Goal: Task Accomplishment & Management: Manage account settings

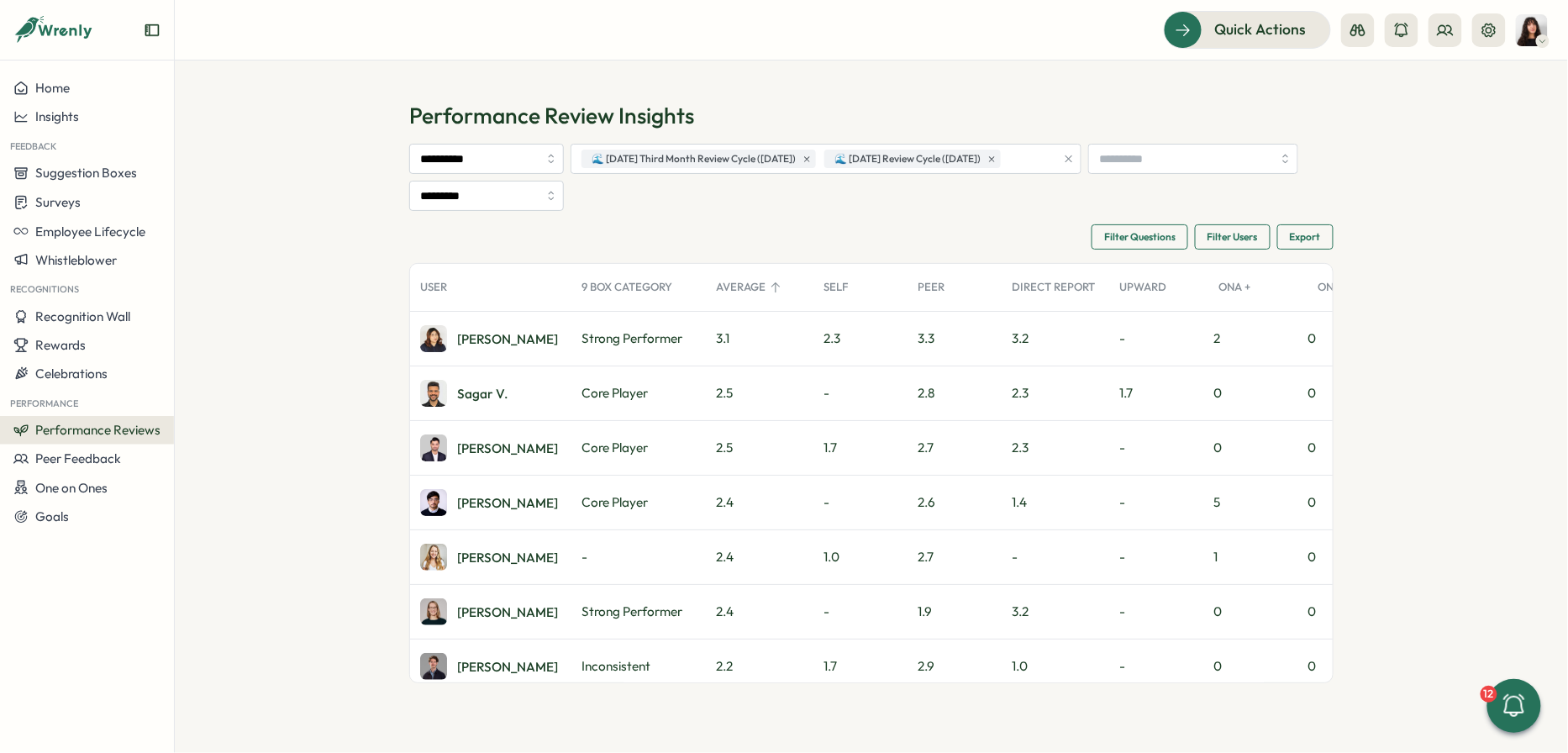
click at [94, 420] on button "Performance Reviews" at bounding box center [87, 429] width 174 height 29
click at [200, 394] on div "Reviews" at bounding box center [243, 398] width 130 height 18
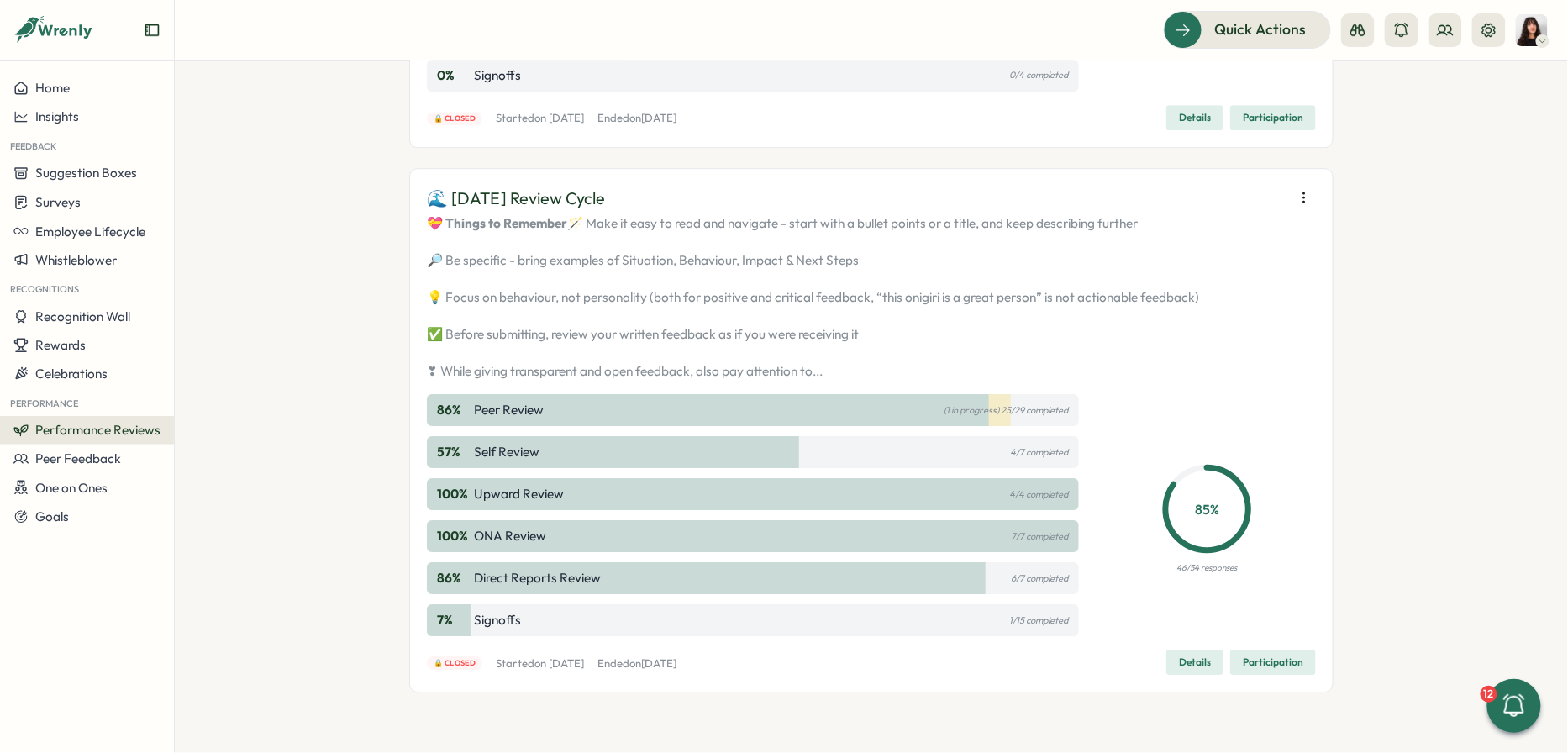
scroll to position [1866, 0]
click at [1303, 206] on icon "button" at bounding box center [1304, 197] width 17 height 17
click at [1246, 312] on button "Re-open reviews" at bounding box center [1197, 311] width 161 height 29
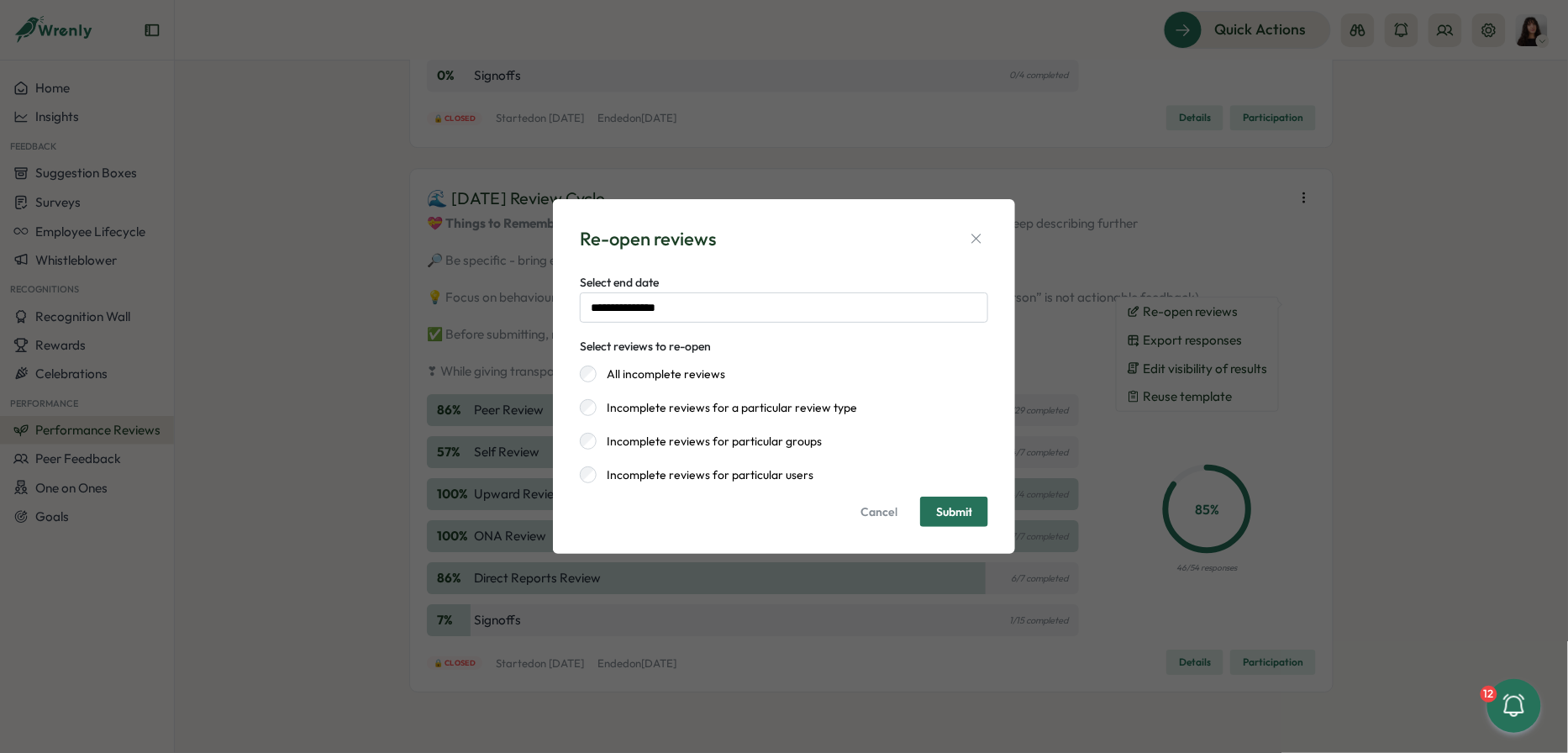
click at [747, 477] on label "Incomplete reviews for particular users" at bounding box center [705, 474] width 217 height 17
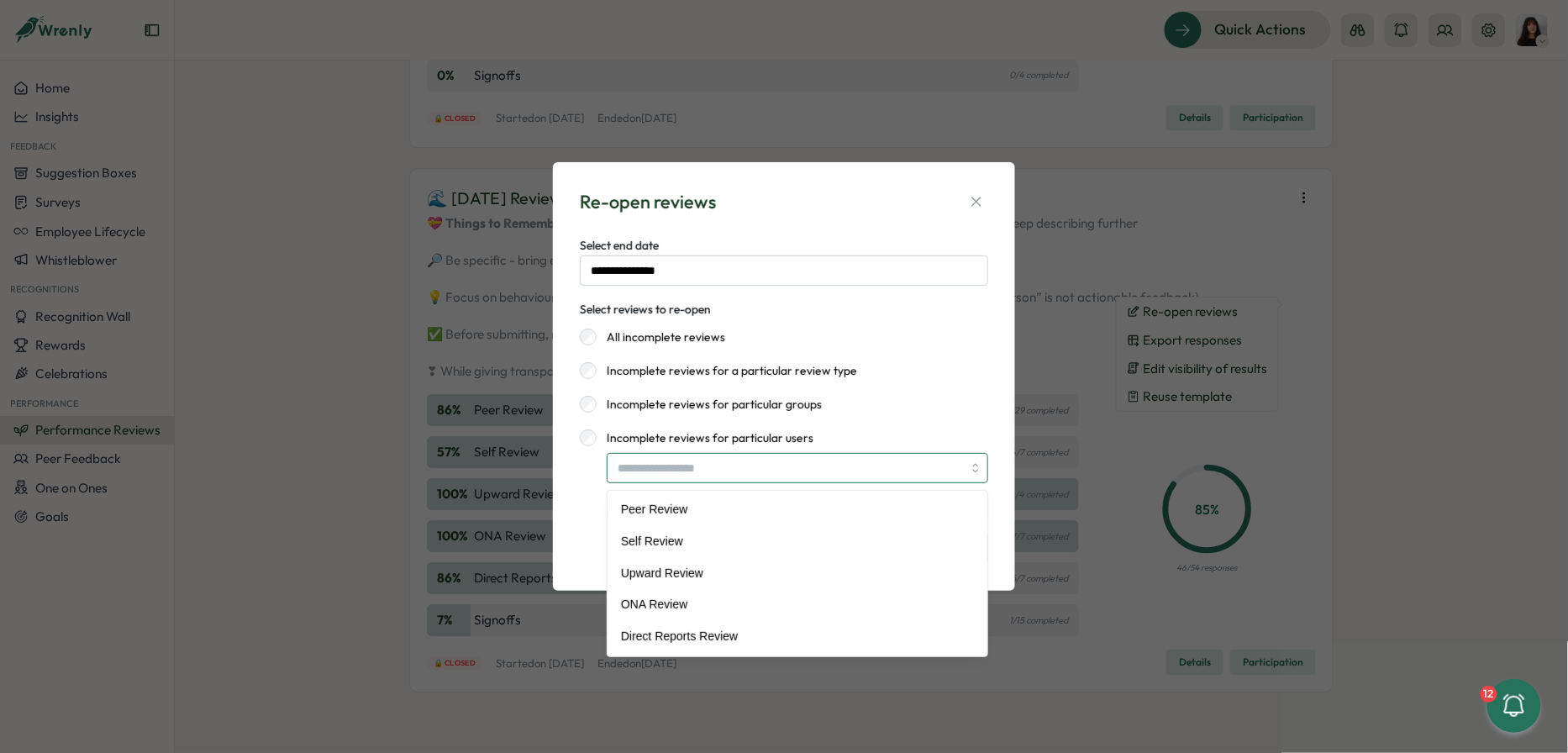
click at [747, 477] on input "search" at bounding box center [797, 468] width 382 height 31
type input "**********"
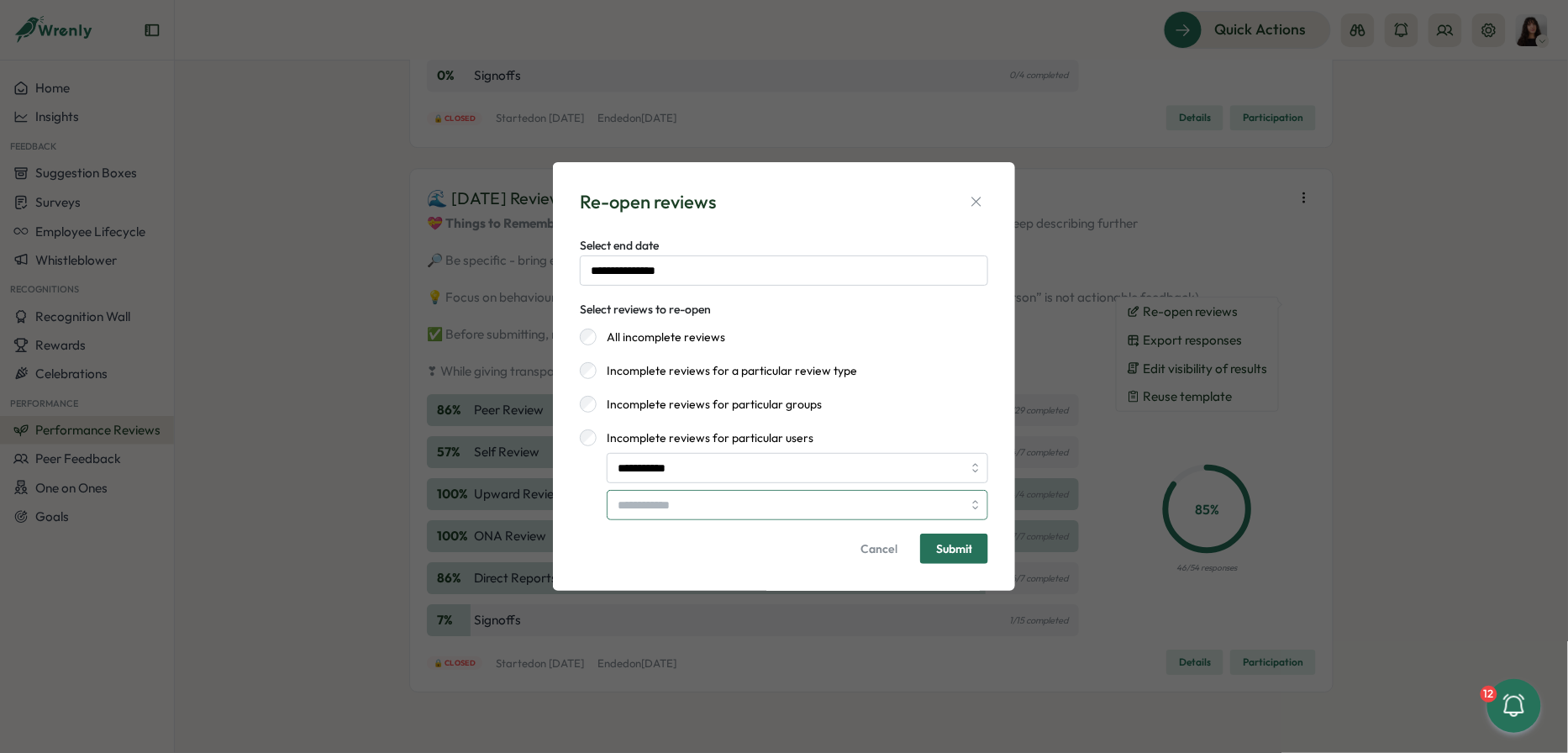
click at [691, 506] on input "search" at bounding box center [790, 505] width 345 height 29
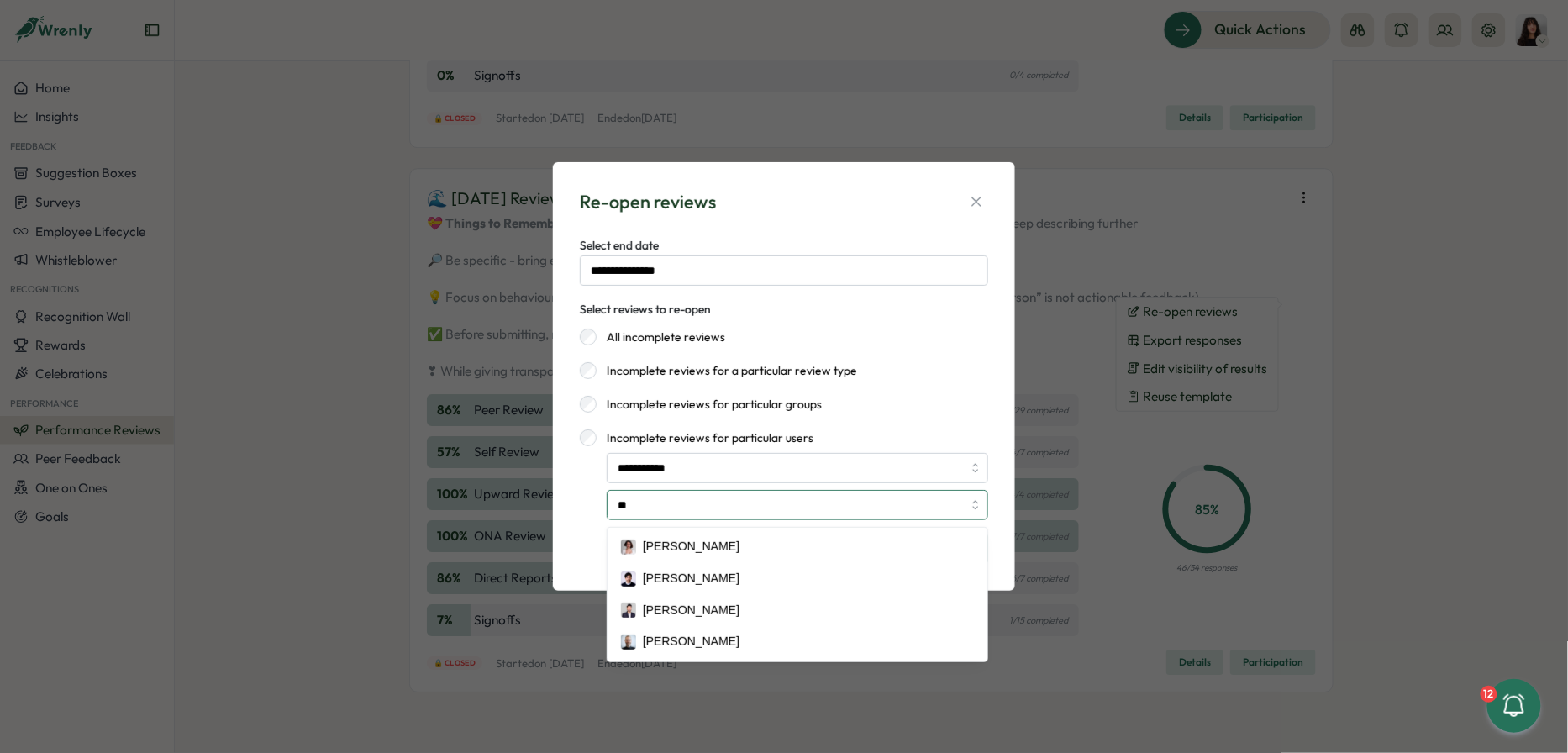
type input "***"
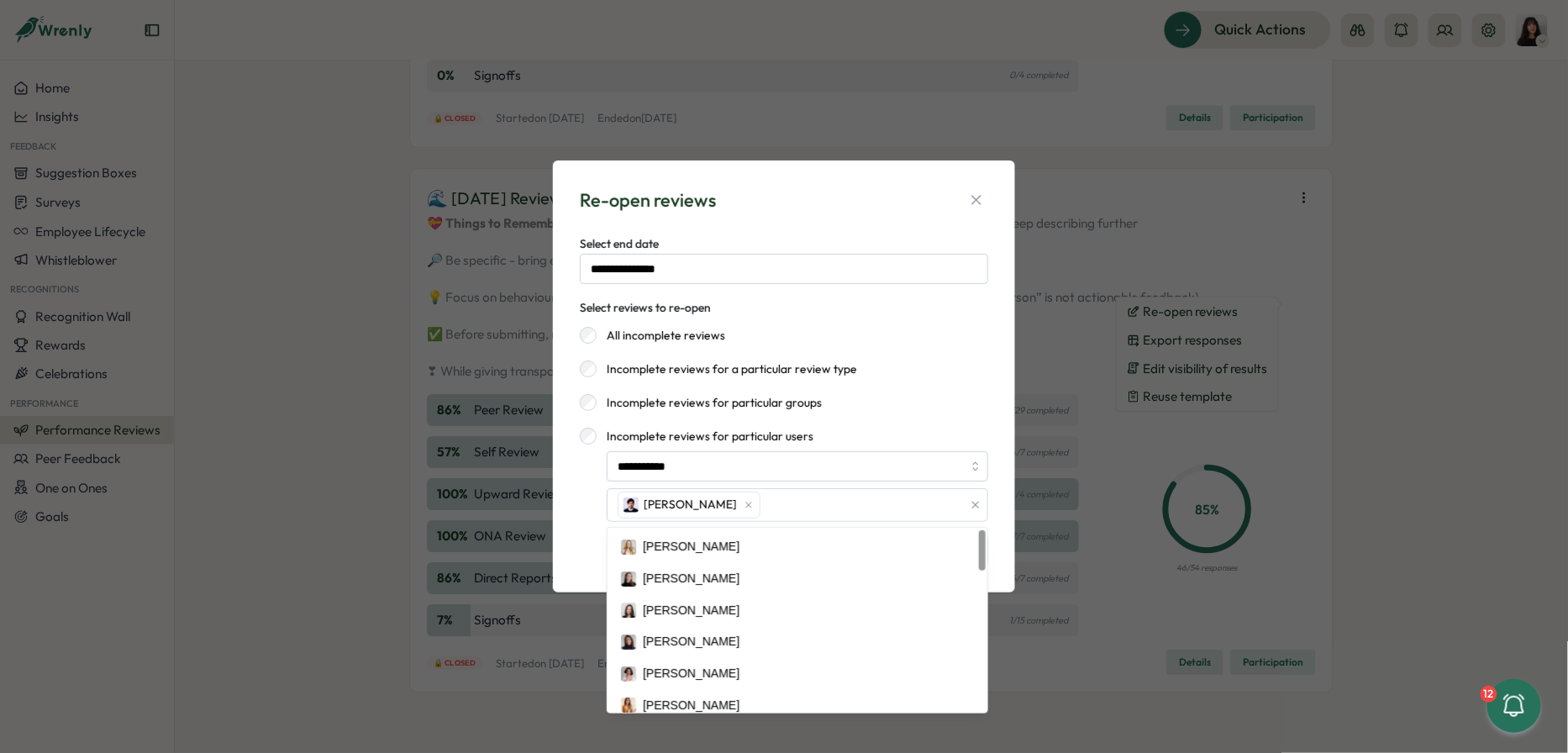
click at [943, 400] on div "Incomplete reviews for particular groups" at bounding box center [784, 401] width 409 height 17
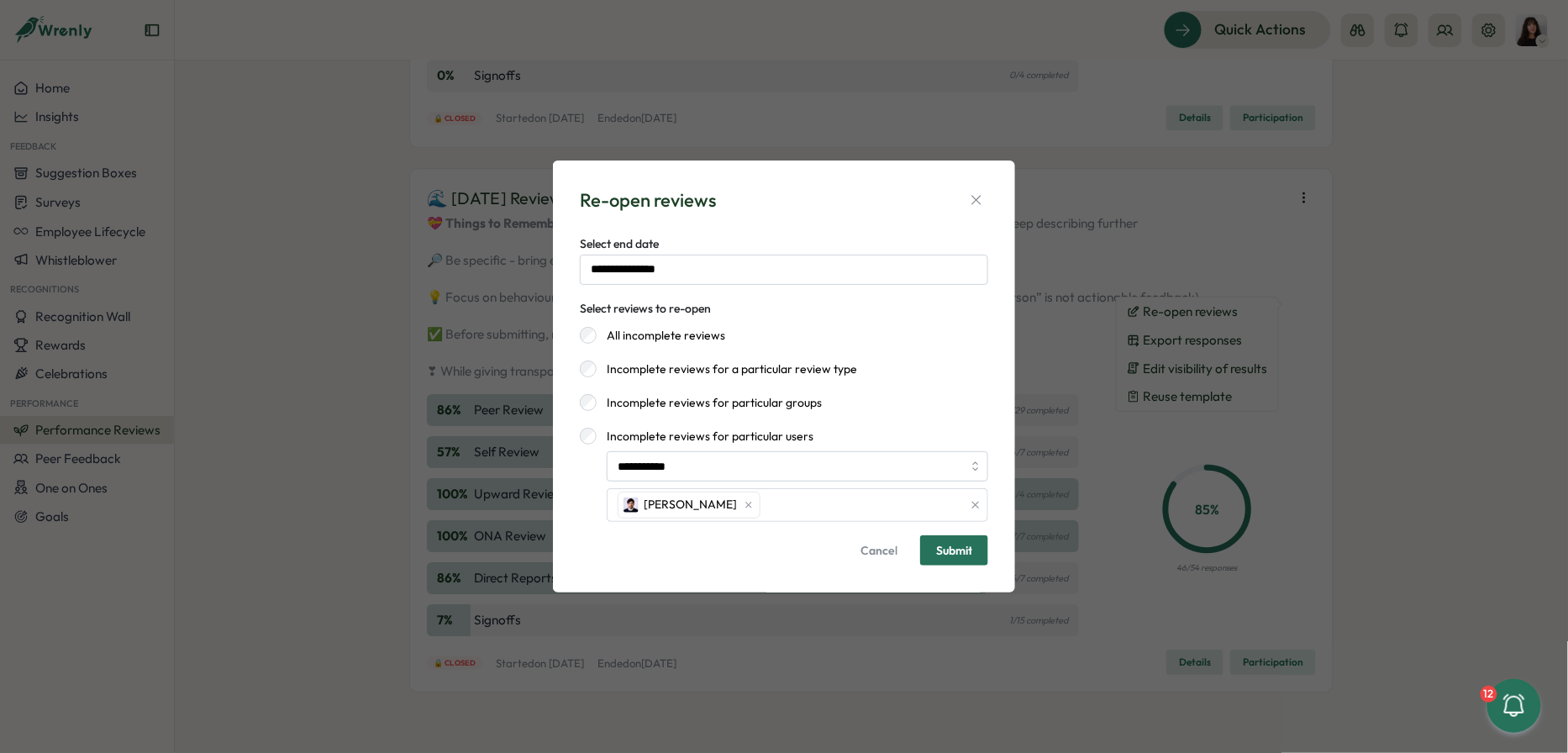
click at [972, 549] on span "Submit" at bounding box center [954, 549] width 36 height 11
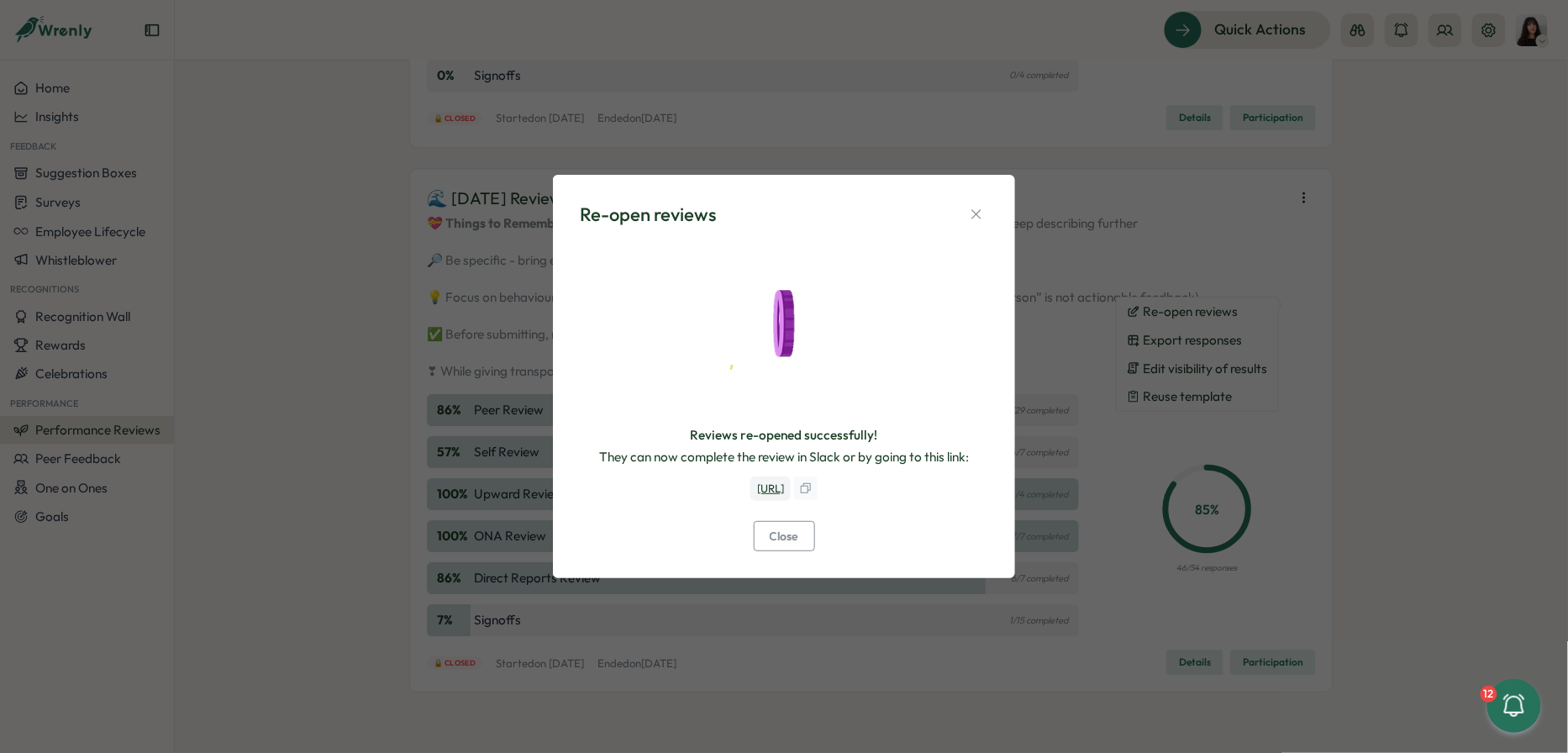
click at [813, 492] on icon "button" at bounding box center [805, 487] width 13 height 13
click at [780, 541] on span "Close" at bounding box center [785, 535] width 30 height 29
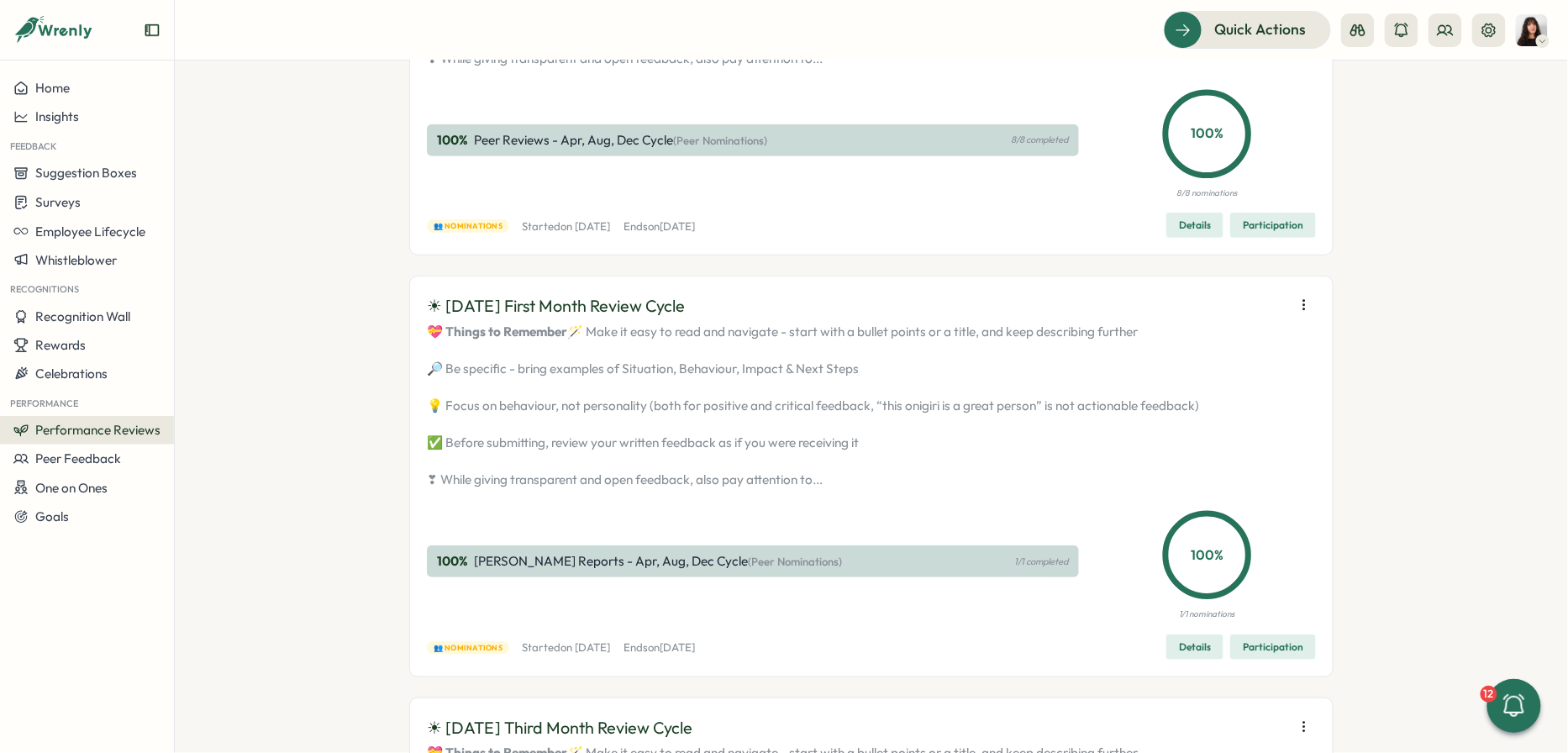
scroll to position [0, 0]
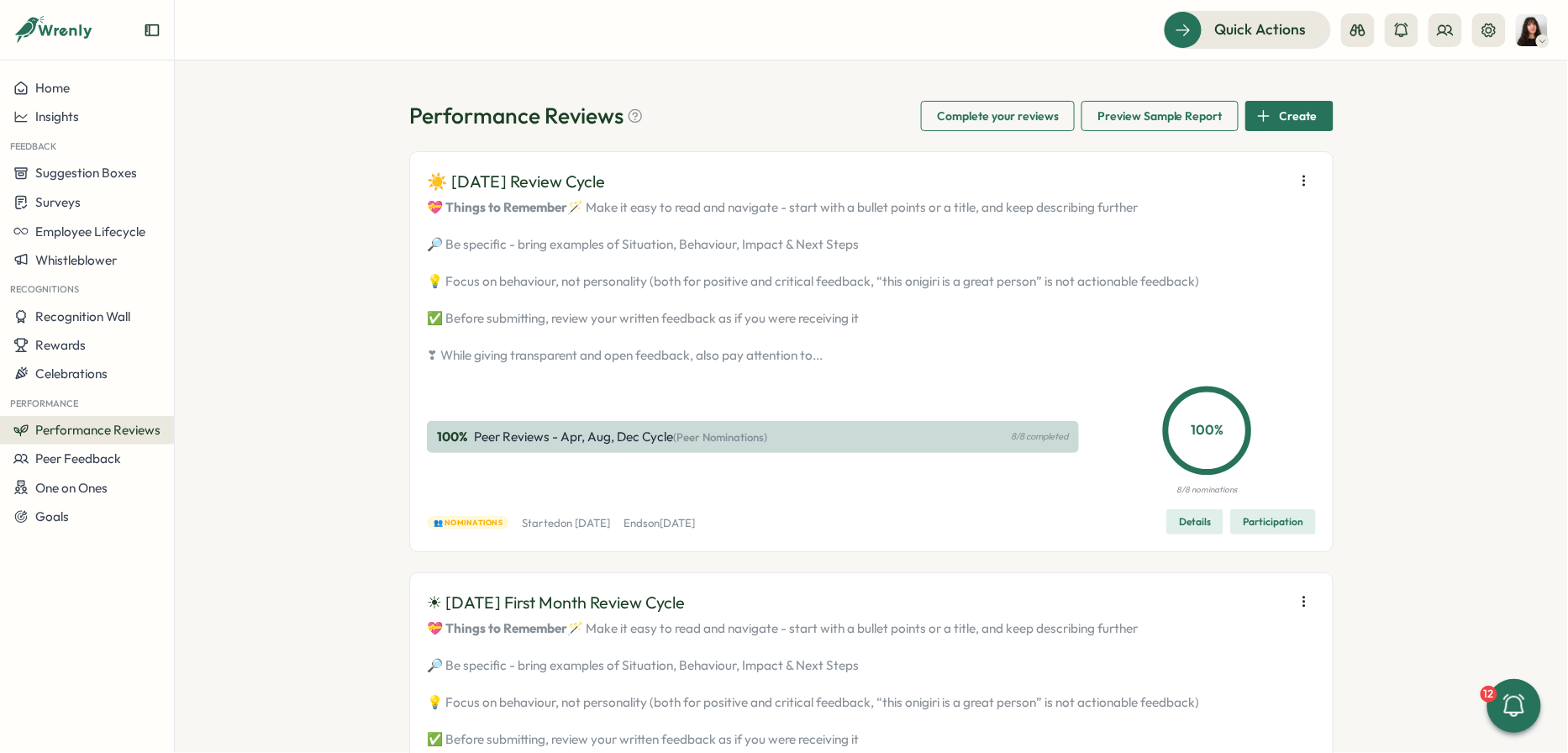
click at [1301, 178] on icon "button" at bounding box center [1304, 180] width 17 height 17
click at [1236, 271] on span "Launch next phase" at bounding box center [1197, 268] width 107 height 15
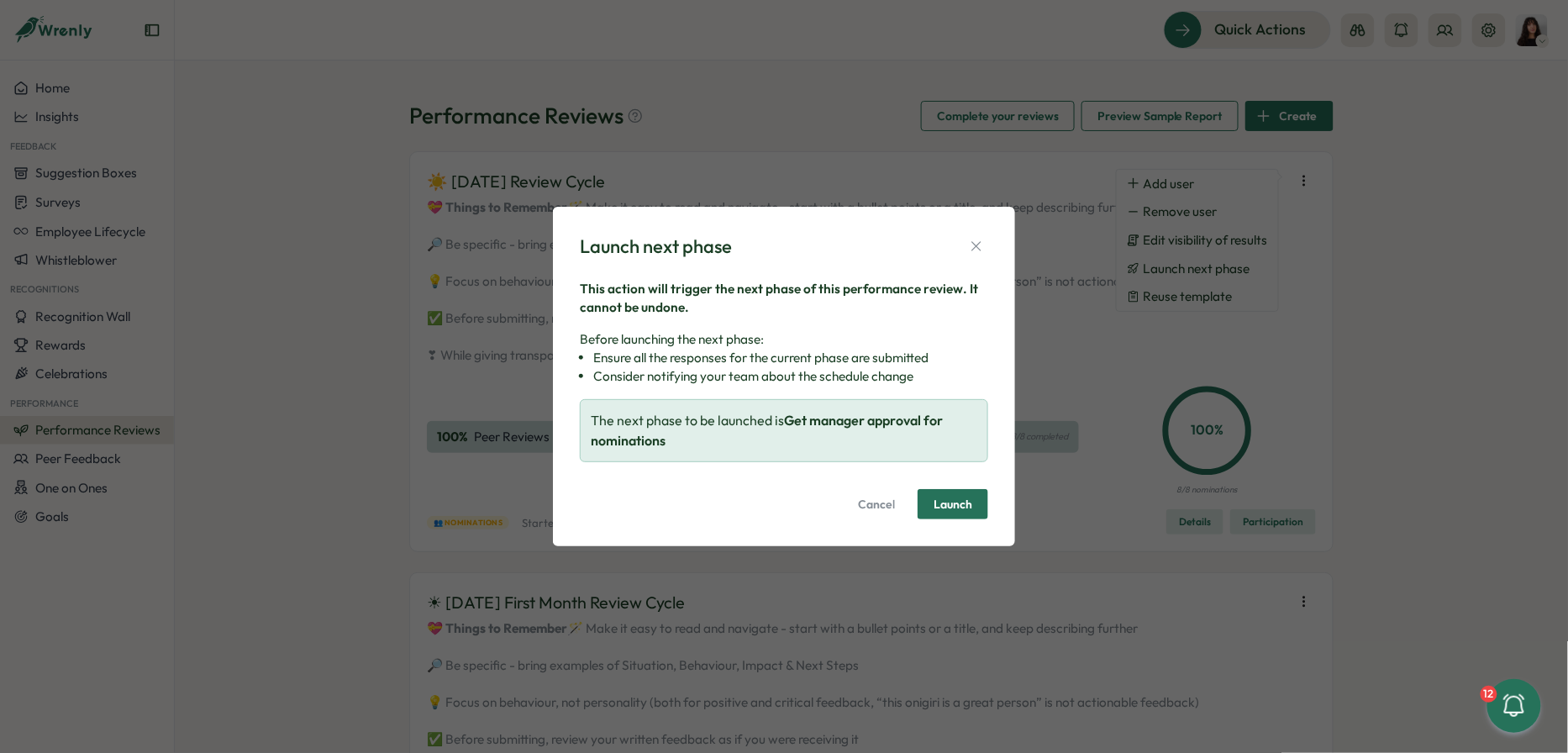
click at [945, 505] on span "Launch" at bounding box center [953, 504] width 38 height 11
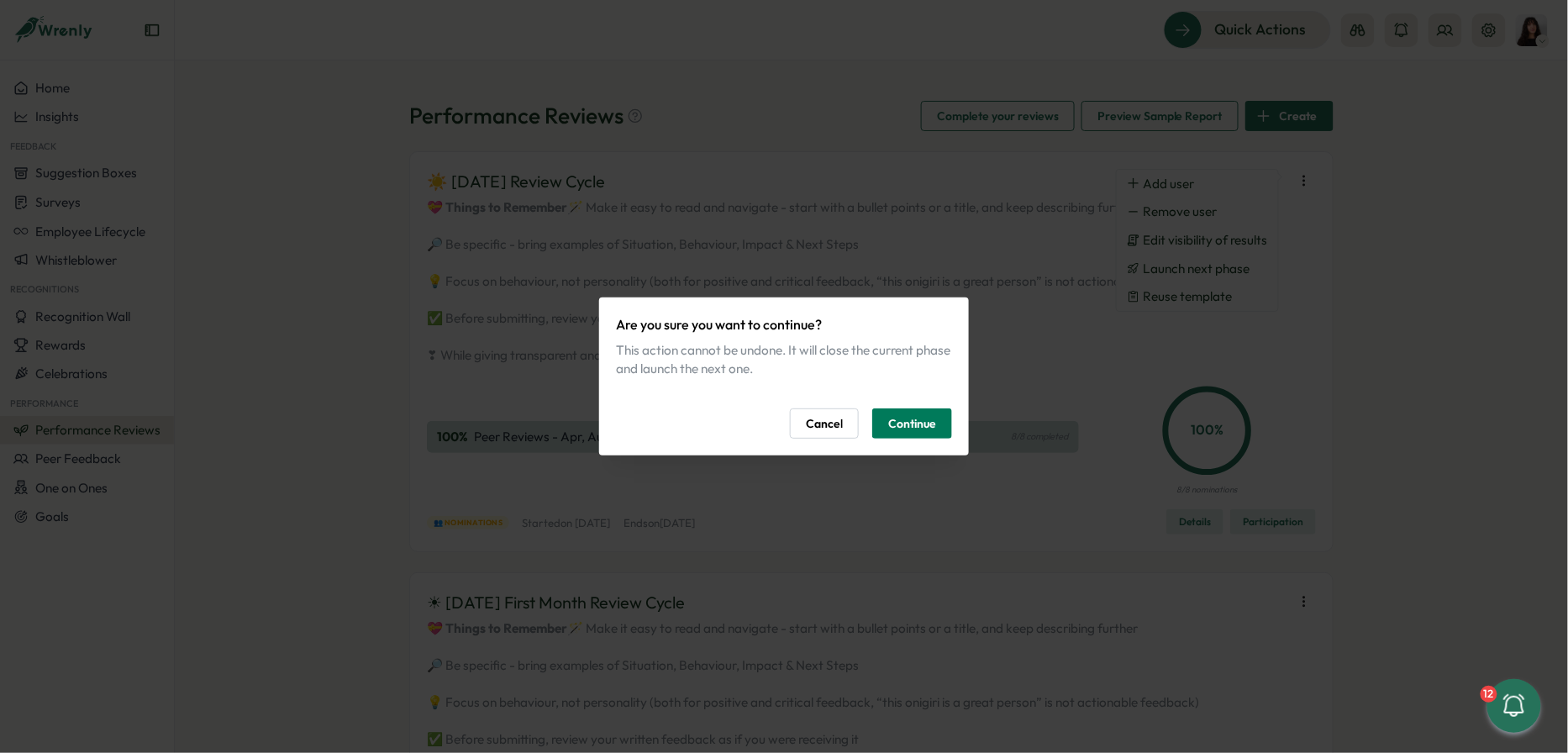
click at [821, 422] on span "Cancel" at bounding box center [824, 423] width 37 height 29
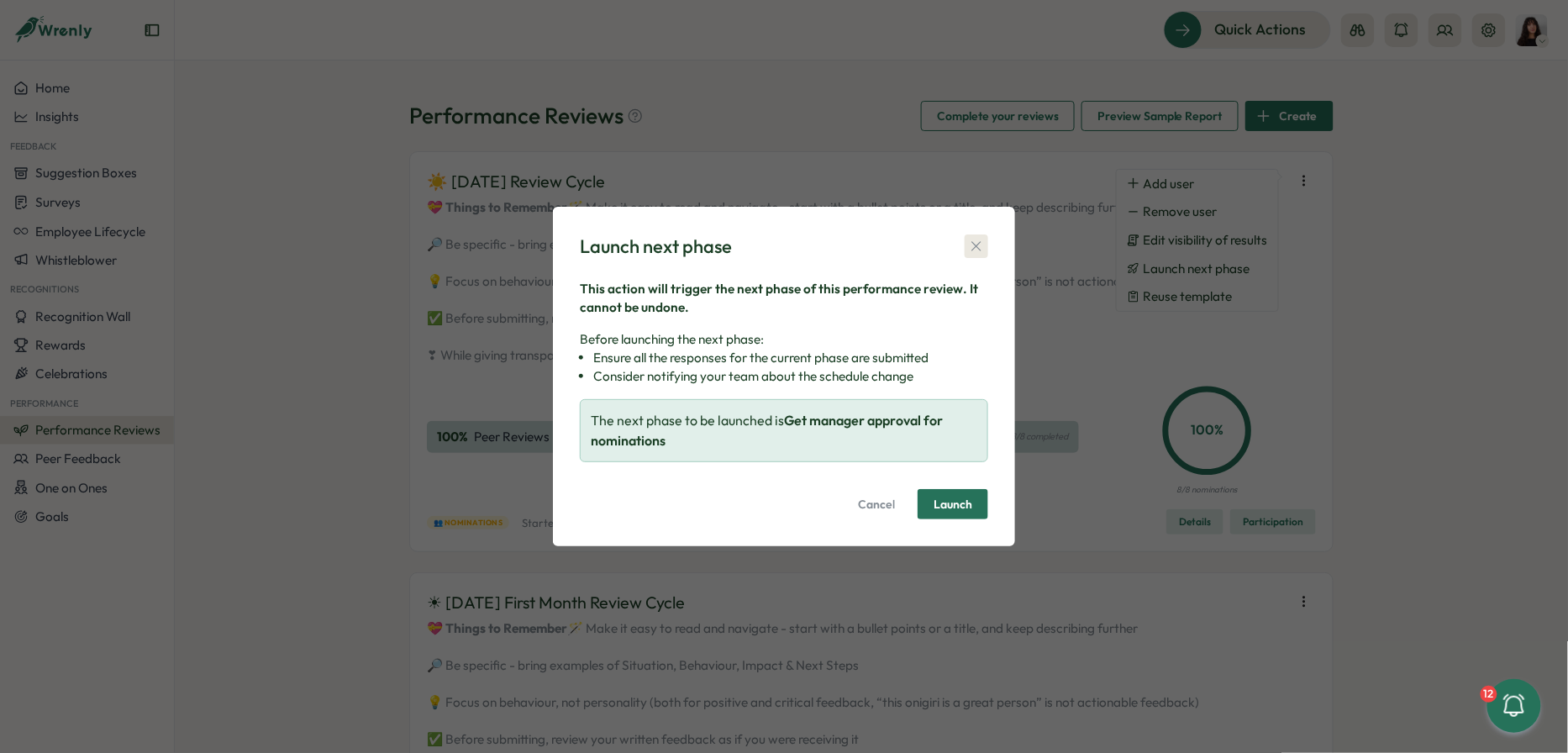
click at [983, 248] on icon "button" at bounding box center [976, 246] width 17 height 17
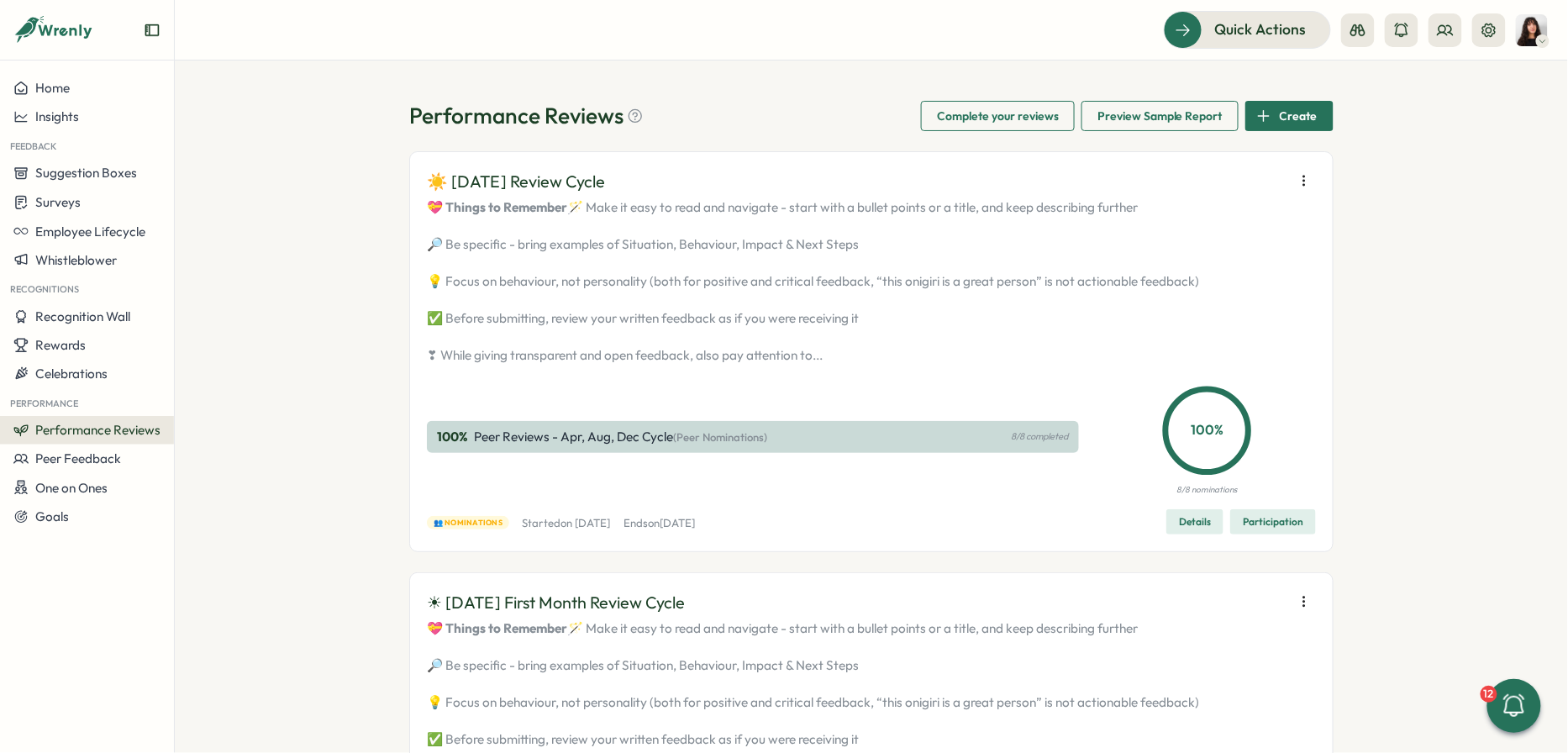
scroll to position [37, 0]
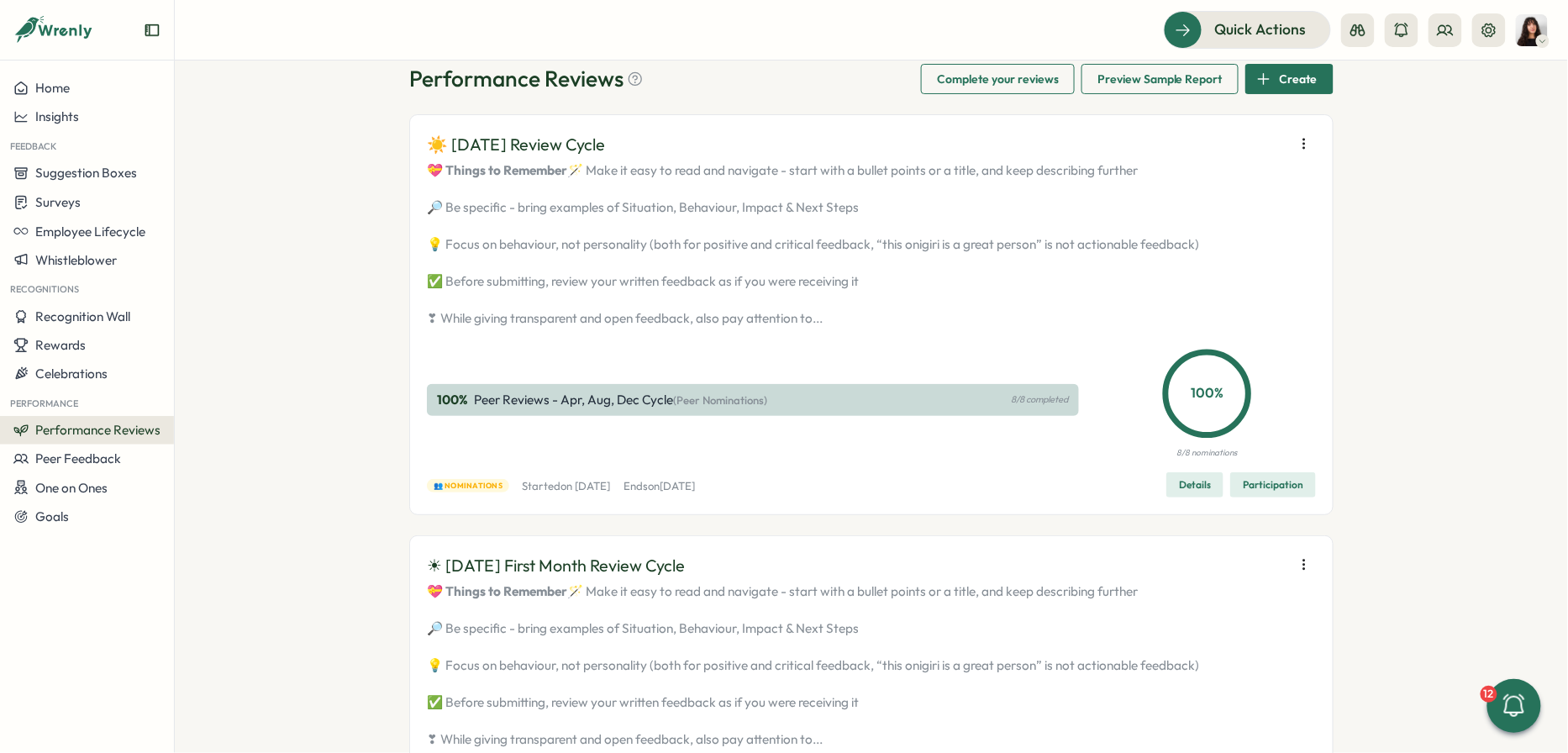
click at [1304, 145] on icon "button" at bounding box center [1304, 143] width 17 height 17
click at [1216, 239] on button "Launch next phase" at bounding box center [1197, 231] width 161 height 29
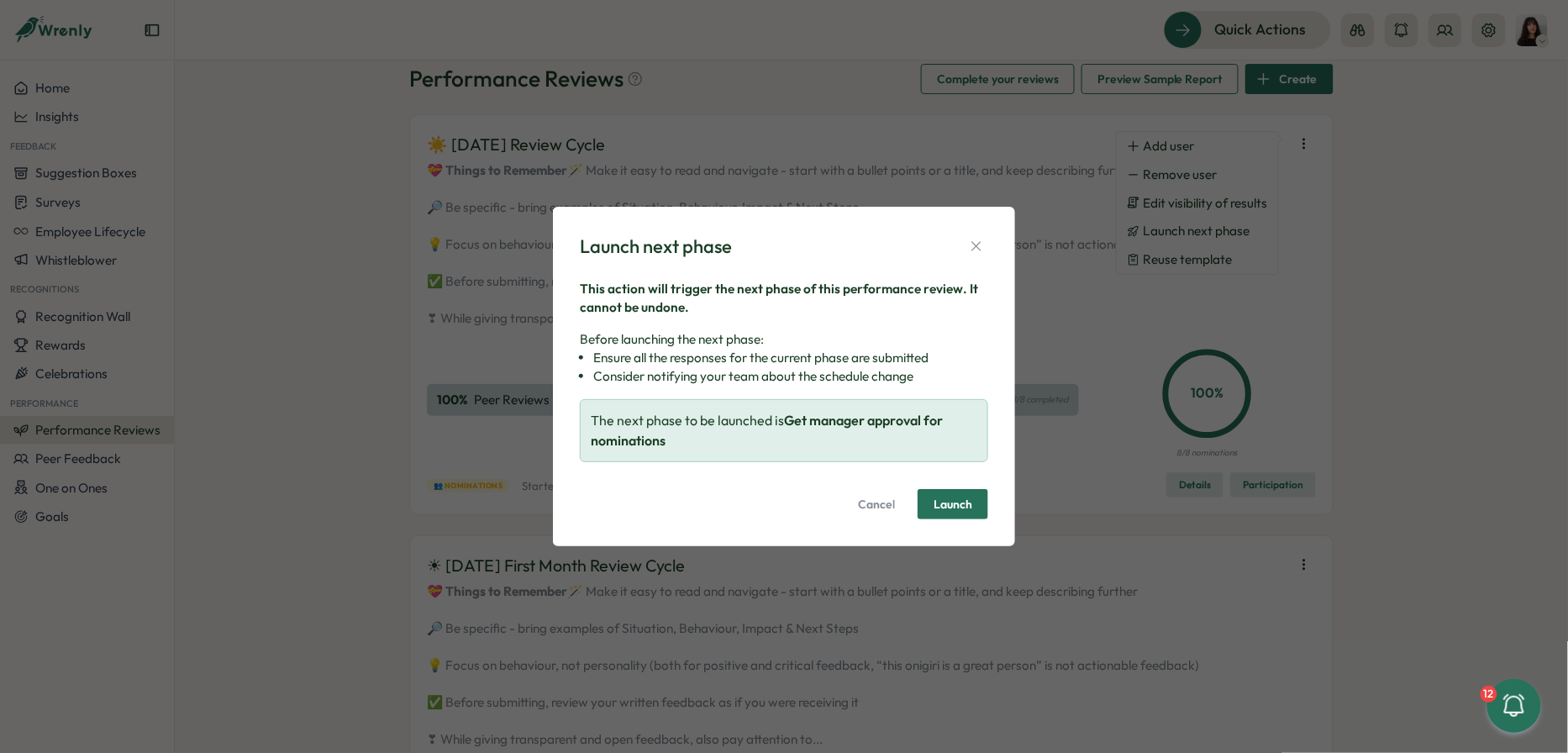
click at [956, 495] on span "Launch" at bounding box center [953, 504] width 38 height 29
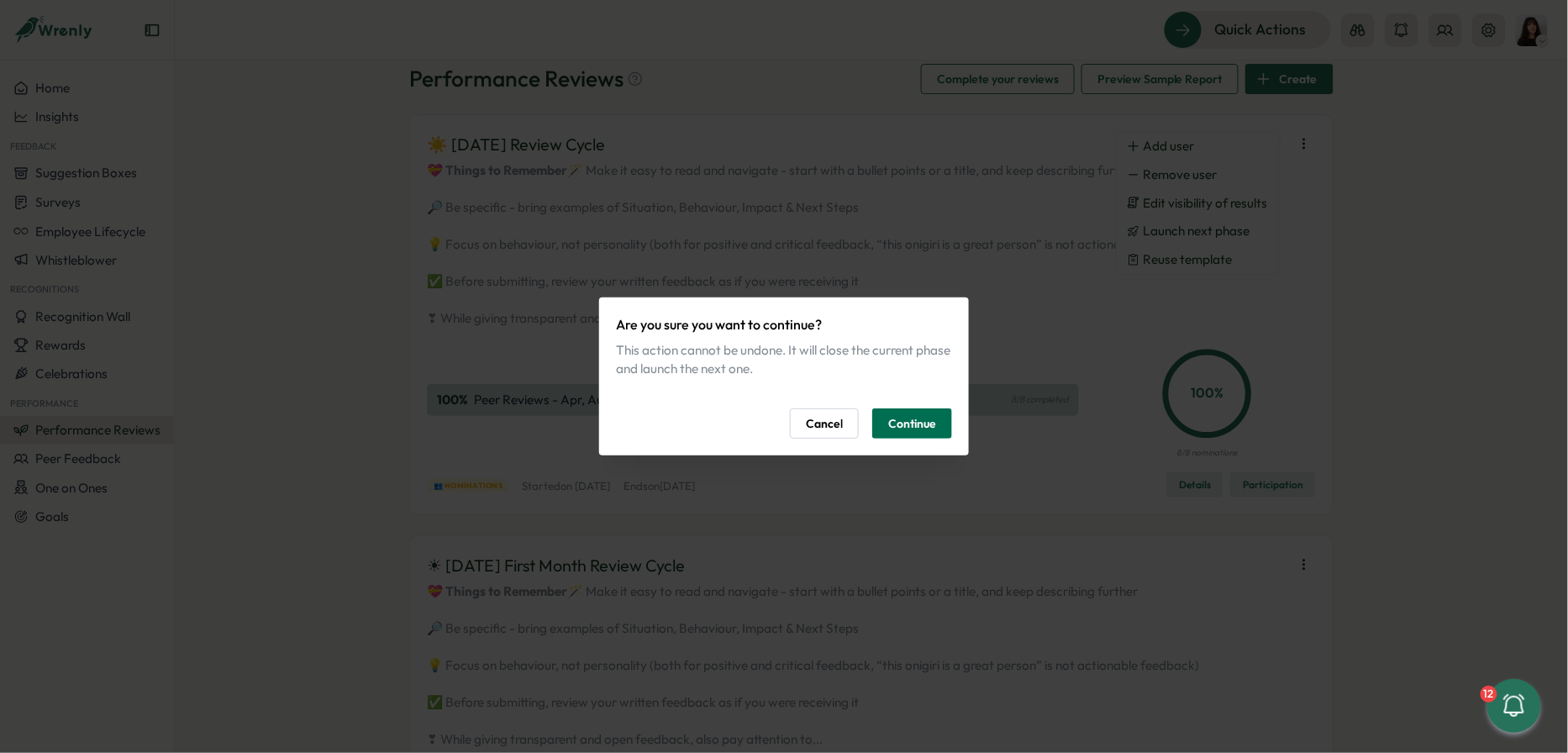
click at [924, 422] on span "Continue" at bounding box center [912, 423] width 48 height 29
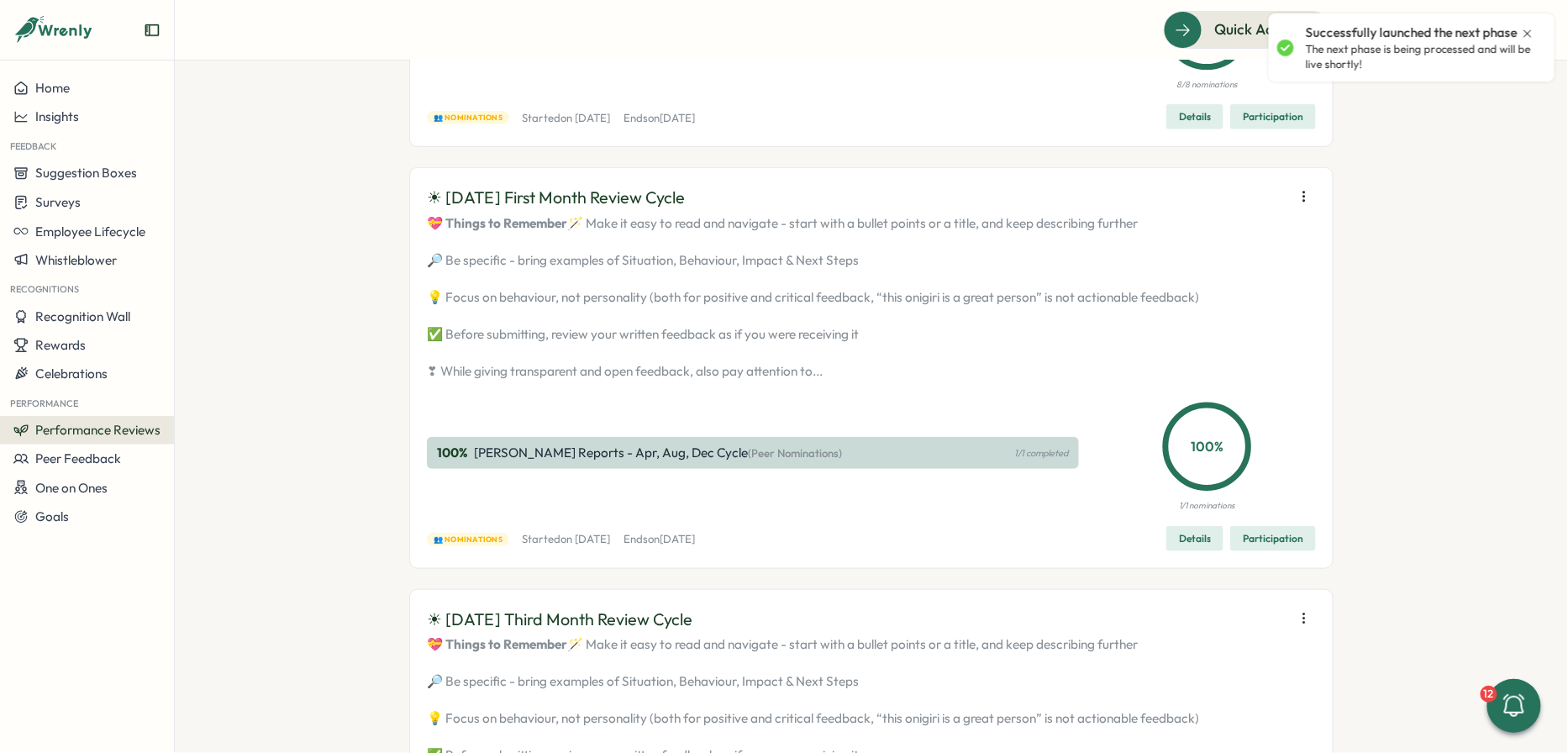
scroll to position [406, 0]
click at [1305, 204] on icon "button" at bounding box center [1304, 195] width 17 height 17
click at [1210, 324] on span "Launch next phase" at bounding box center [1197, 319] width 107 height 15
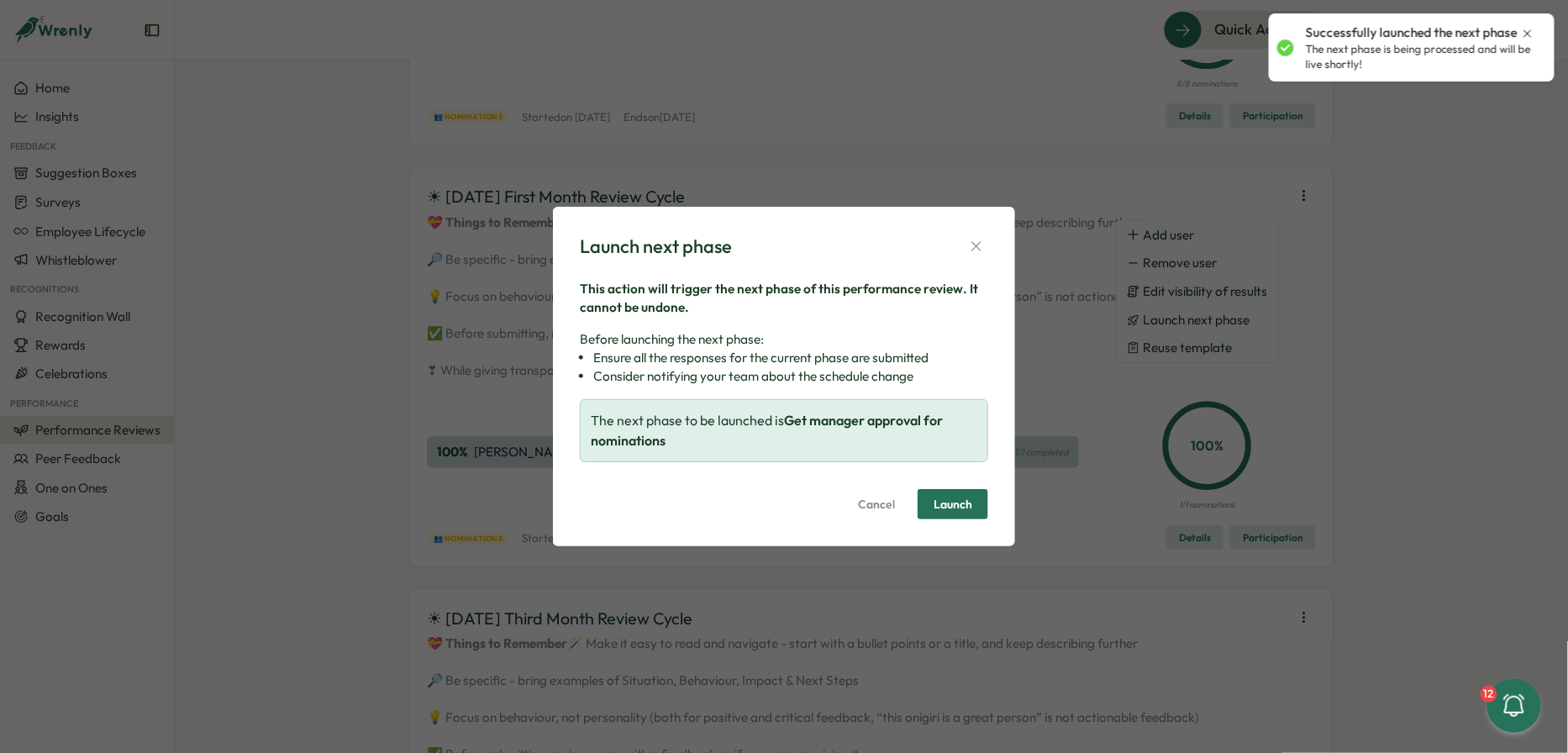
click at [960, 507] on span "Launch" at bounding box center [953, 504] width 38 height 11
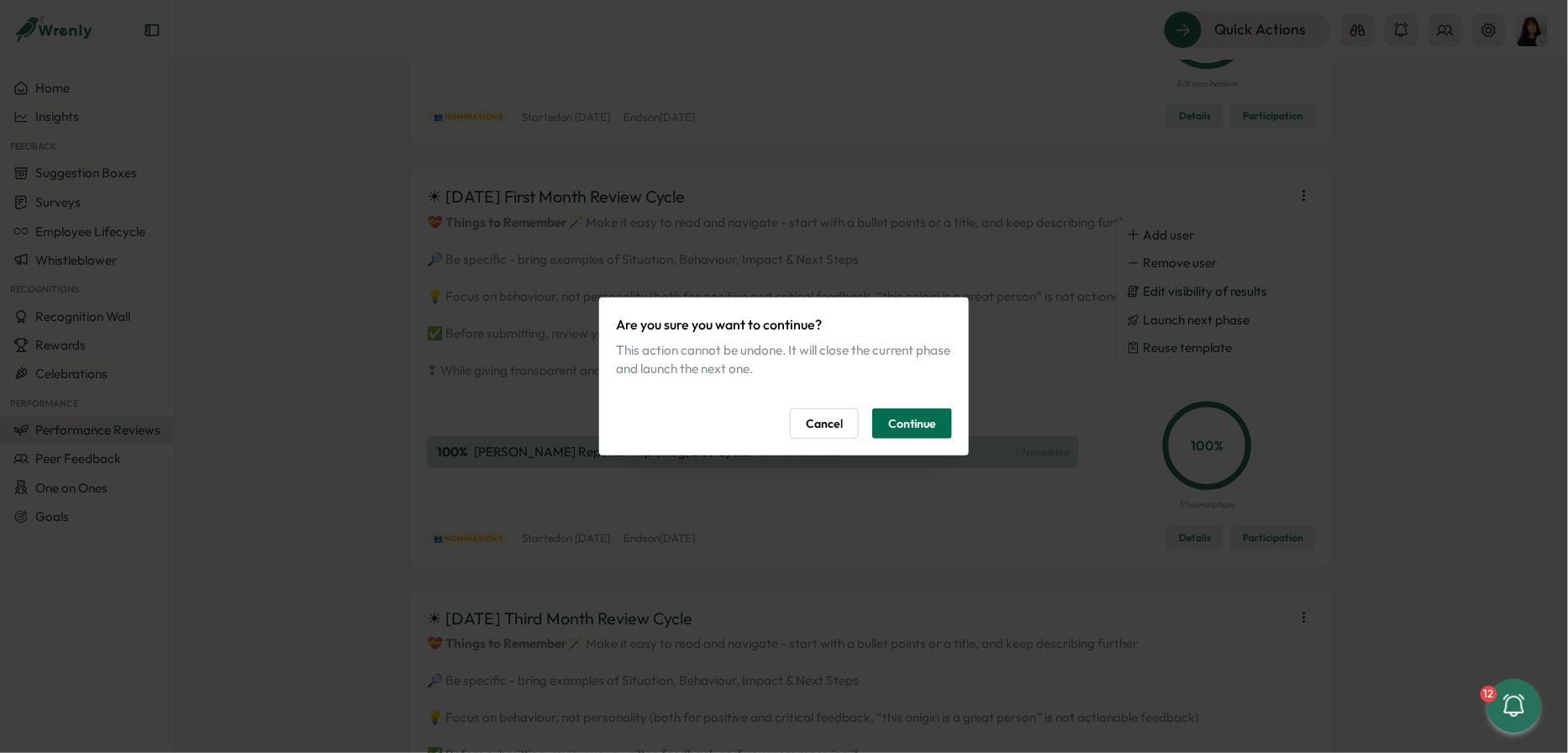
click at [927, 415] on span "Continue" at bounding box center [912, 423] width 48 height 29
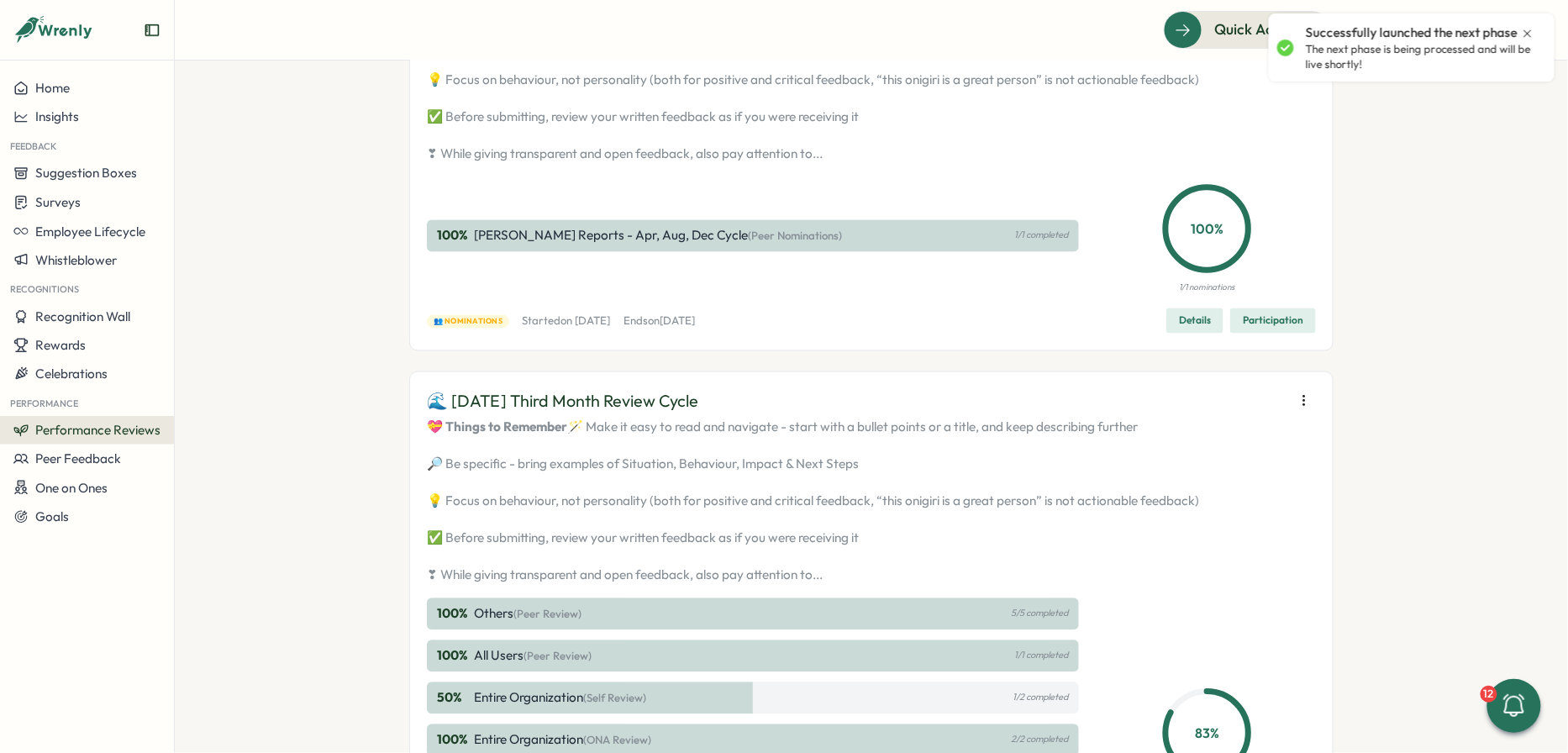
scroll to position [924, 0]
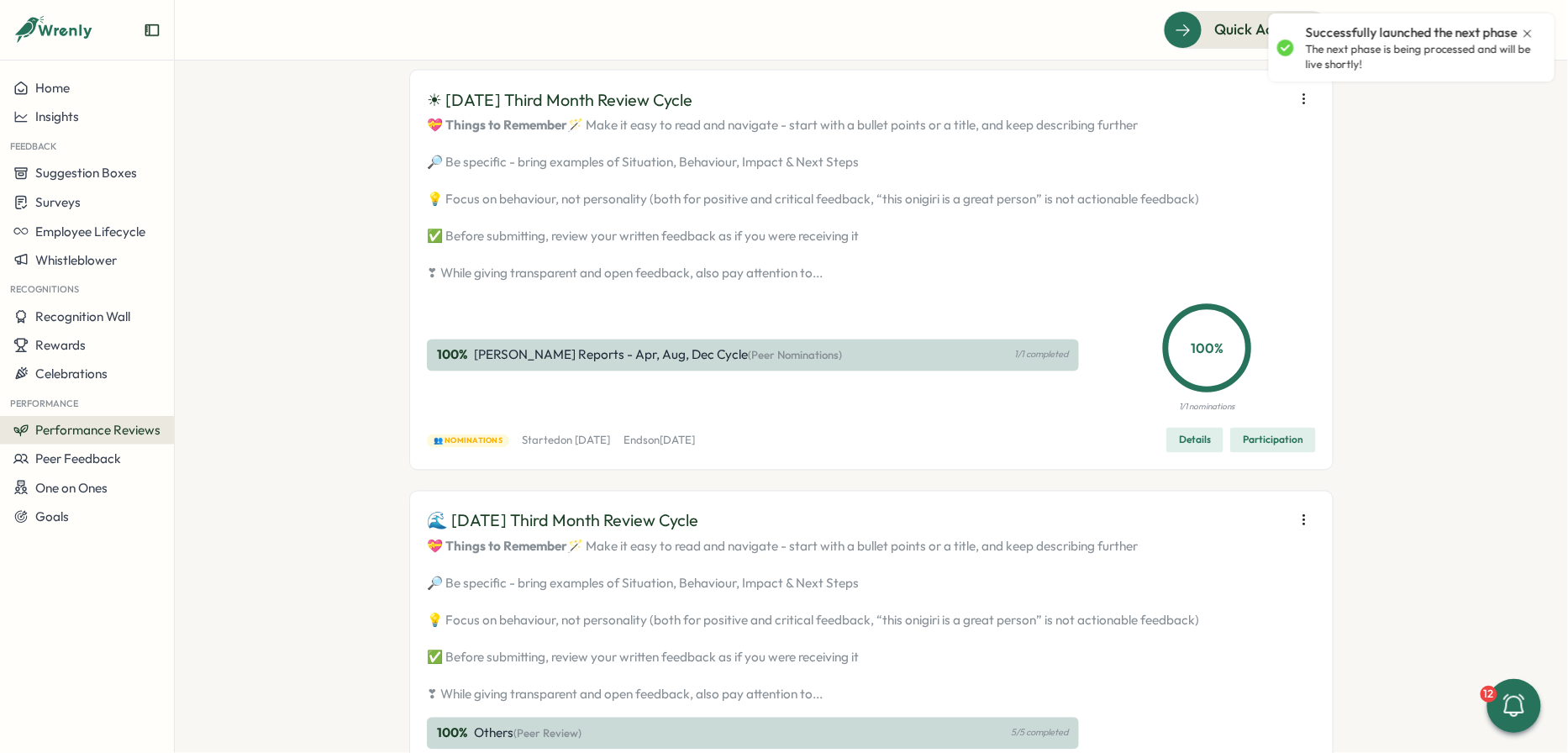
click at [1305, 108] on icon "button" at bounding box center [1304, 99] width 17 height 17
click at [1228, 266] on span "Launch next phase" at bounding box center [1197, 258] width 107 height 15
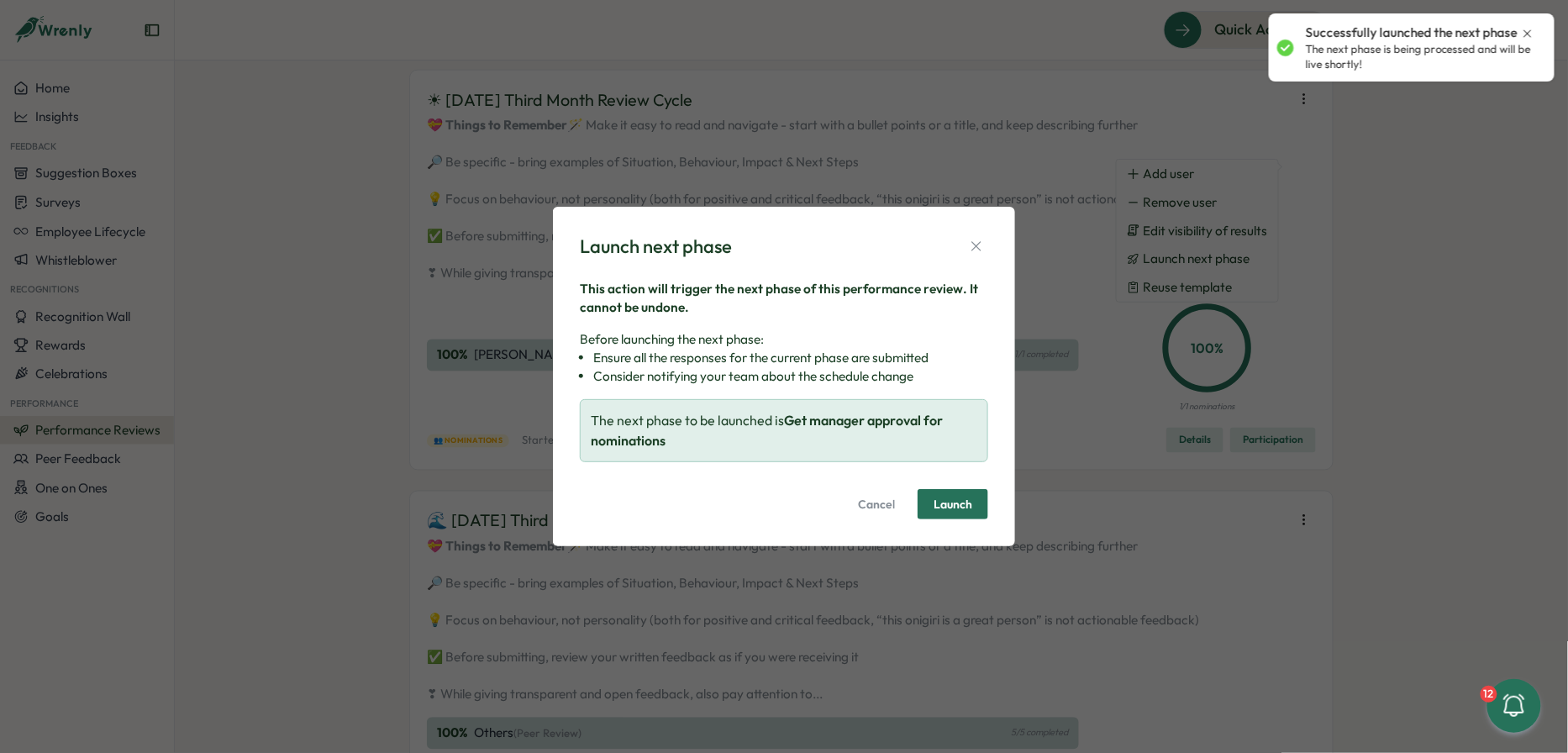
click at [959, 508] on span "Launch" at bounding box center [953, 504] width 38 height 11
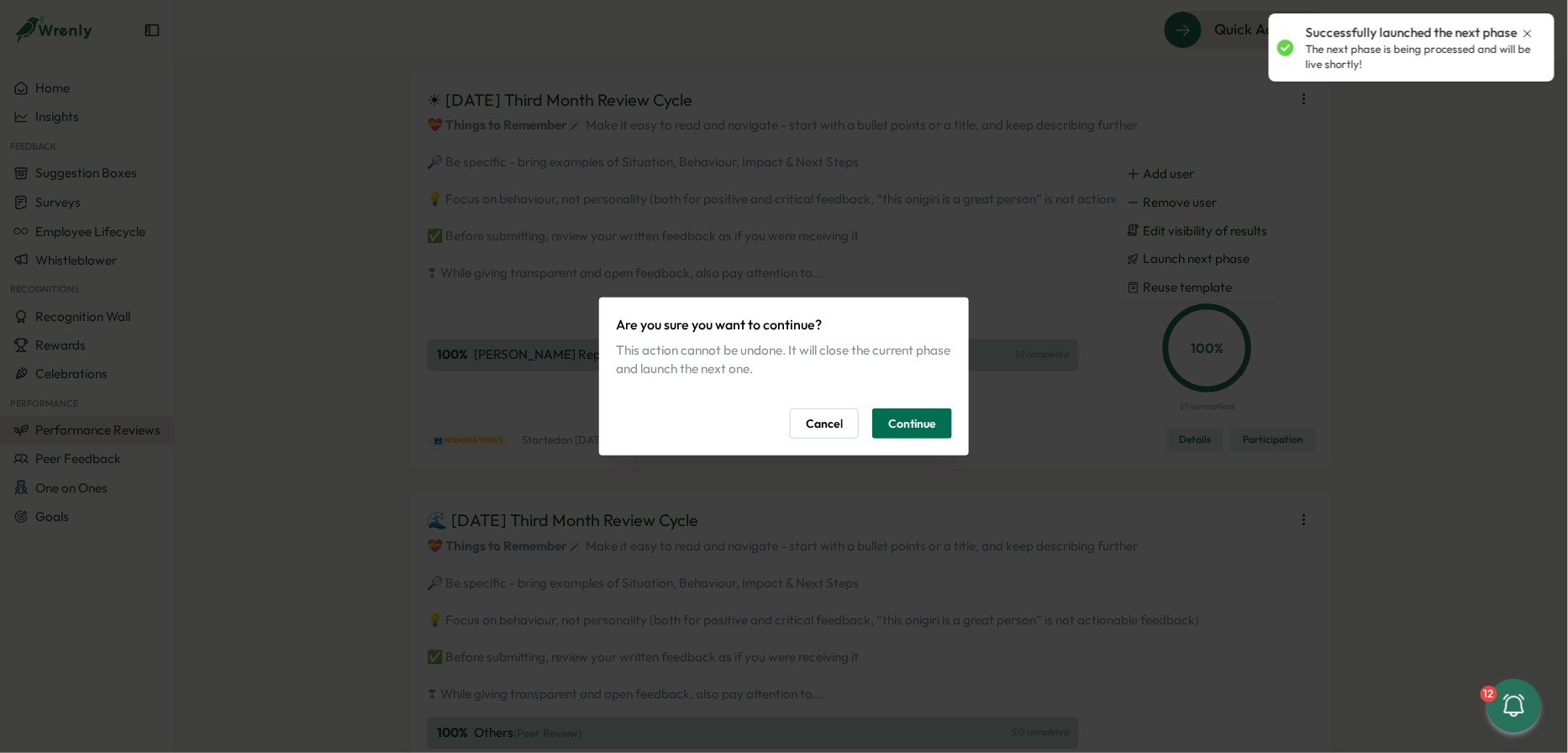
click at [923, 433] on span "Continue" at bounding box center [912, 423] width 48 height 29
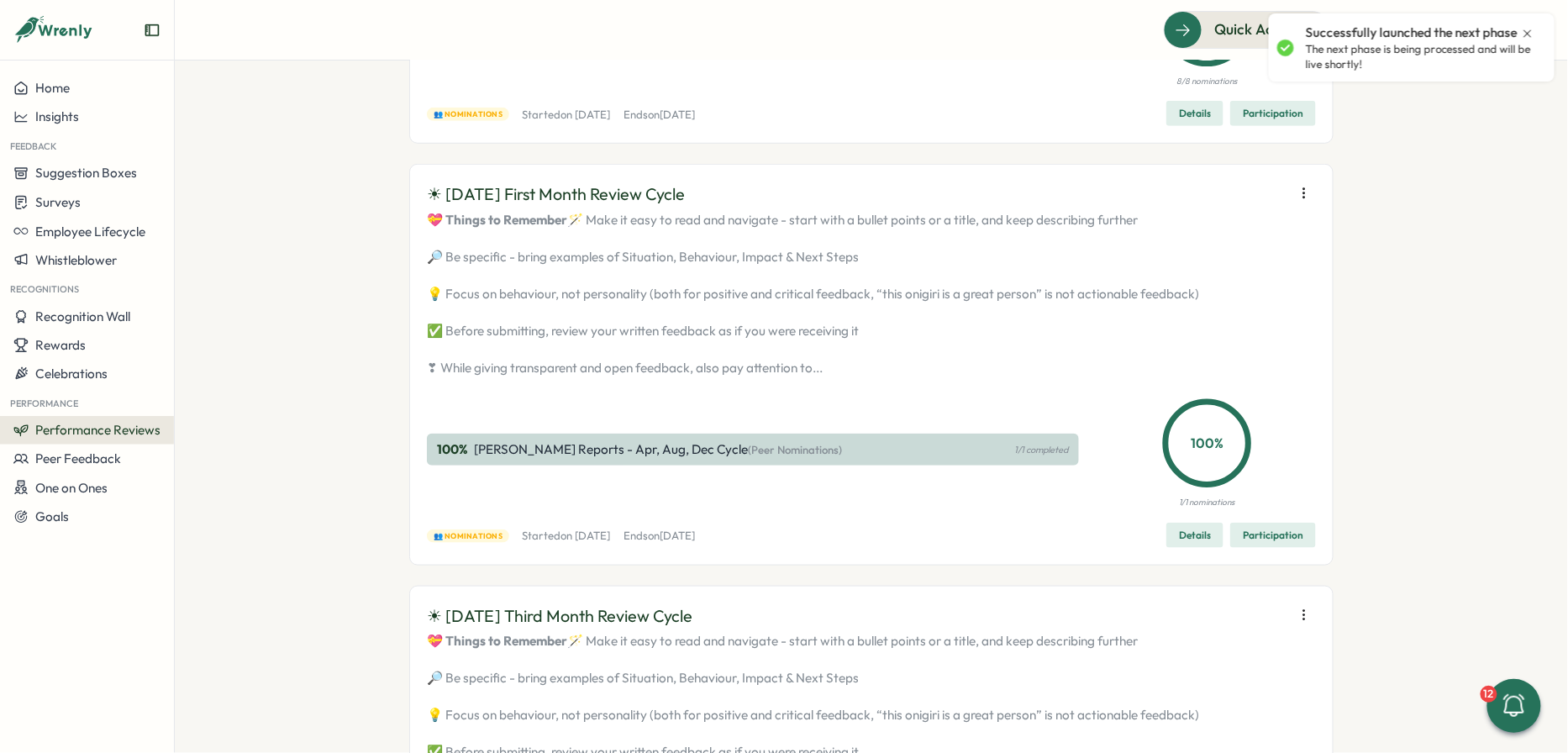
scroll to position [0, 0]
